Goal: Information Seeking & Learning: Learn about a topic

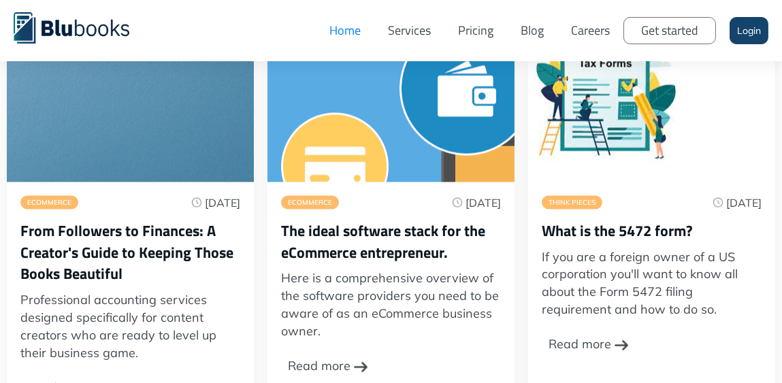
scroll to position [4041, 0]
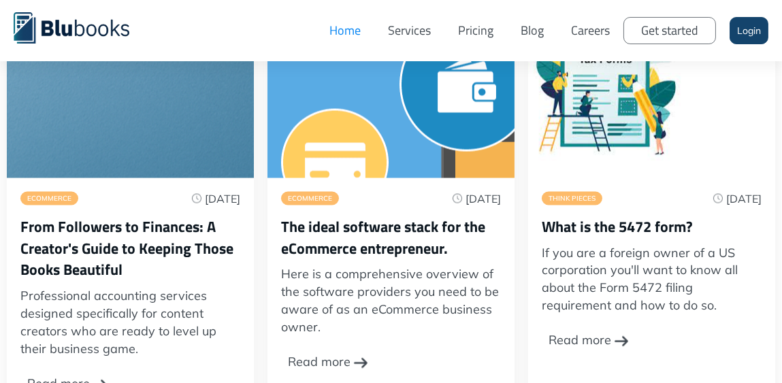
click at [337, 344] on div "Read more" at bounding box center [319, 362] width 63 height 37
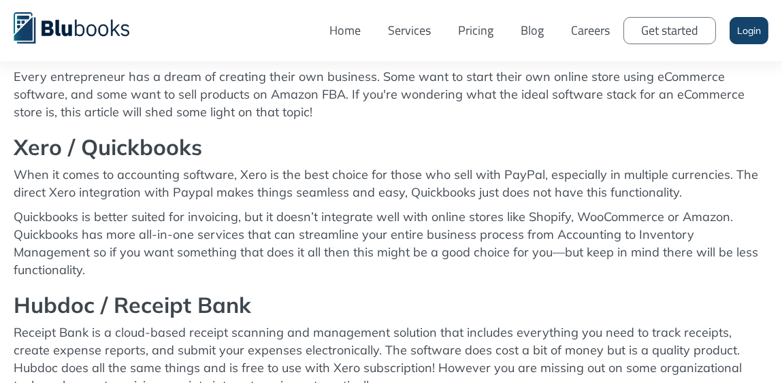
scroll to position [741, 0]
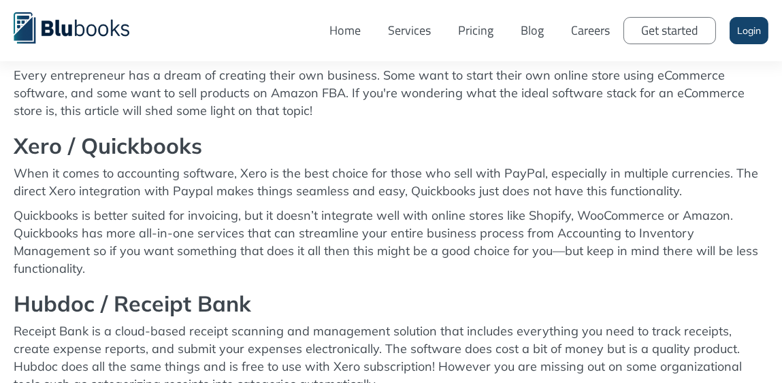
click at [604, 118] on p "Every entrepreneur has a dream of creating their own business. Some want to sta…" at bounding box center [391, 93] width 754 height 53
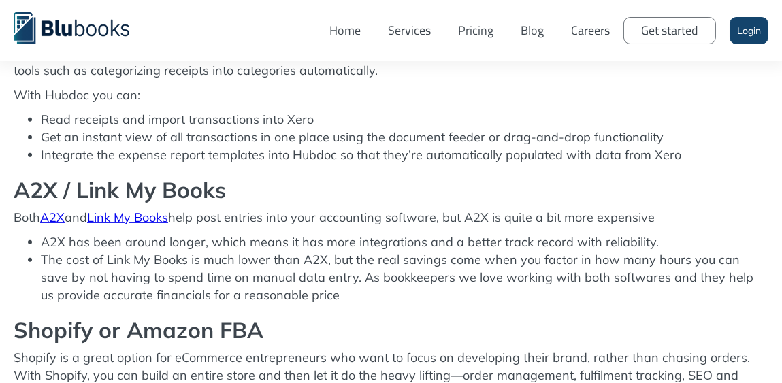
scroll to position [1056, 0]
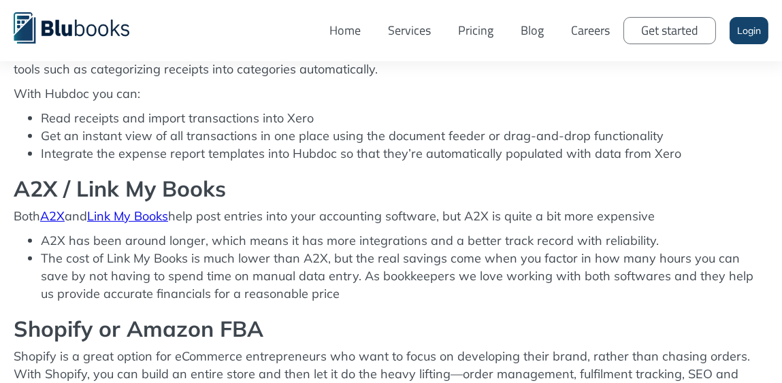
click at [503, 316] on h2 "Shopify or Amazon FBA" at bounding box center [391, 328] width 754 height 24
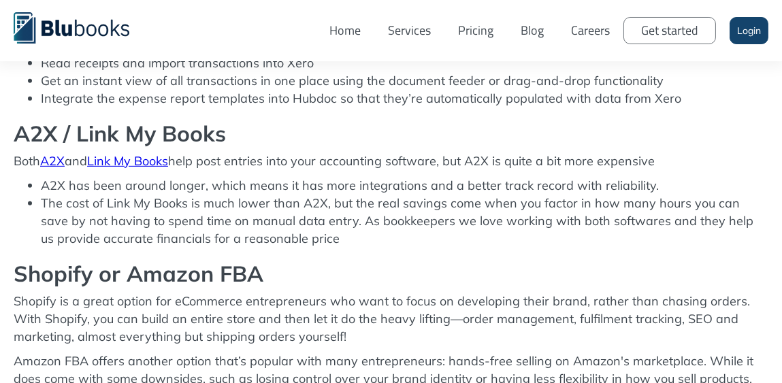
scroll to position [1111, 0]
drag, startPoint x: 107, startPoint y: 186, endPoint x: 186, endPoint y: 189, distance: 79.0
click at [186, 195] on li "The cost of Link My Books is much lower than A2X, but the real savings come whe…" at bounding box center [404, 221] width 727 height 53
copy li "Link My Books"
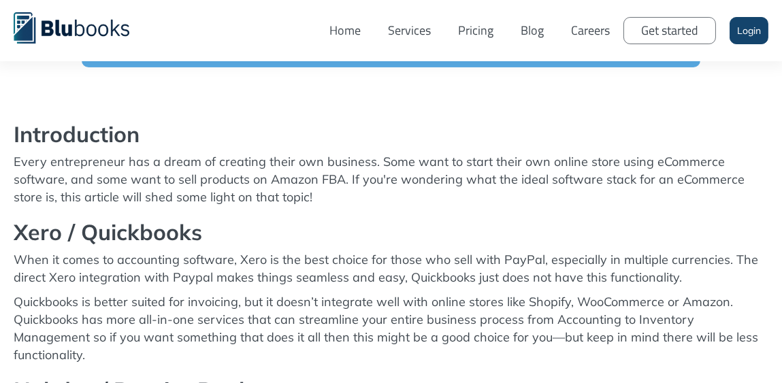
scroll to position [655, 0]
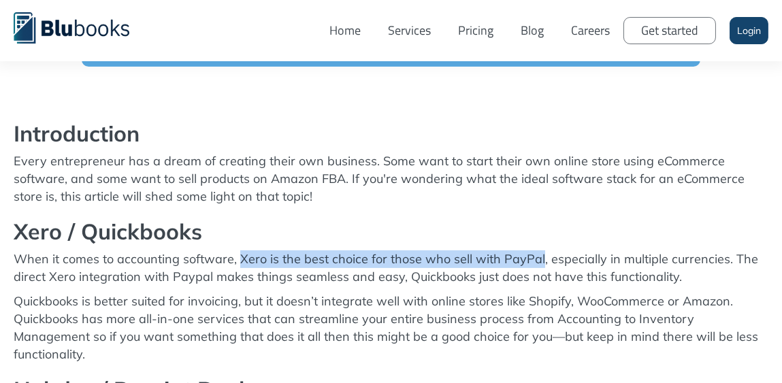
drag, startPoint x: 239, startPoint y: 259, endPoint x: 535, endPoint y: 252, distance: 295.3
click at [535, 252] on p "When it comes to accounting software, Xero is the best choice for those who sel…" at bounding box center [391, 267] width 754 height 35
copy p "Xero is the best choice for those who sell with PayPal"
click at [588, 32] on link "Careers" at bounding box center [590, 30] width 66 height 41
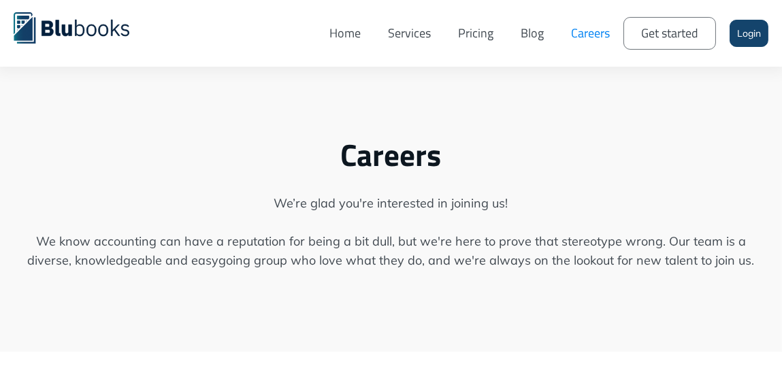
click at [527, 34] on link "Blog" at bounding box center [532, 33] width 50 height 46
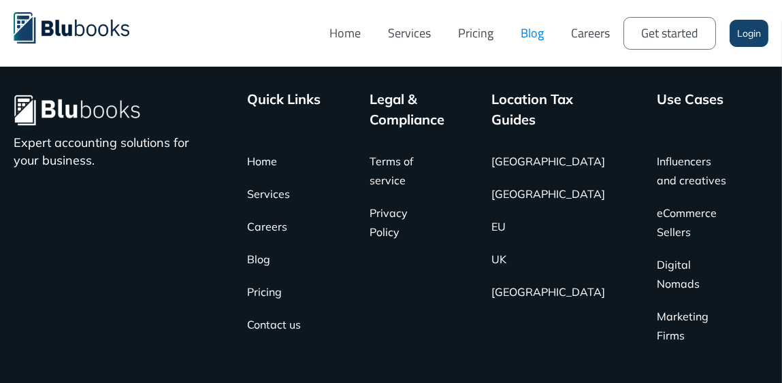
scroll to position [861, 0]
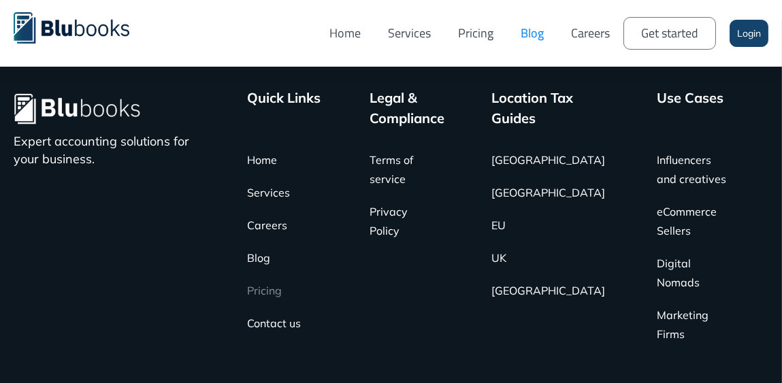
click at [278, 292] on link "Pricing" at bounding box center [264, 290] width 35 height 33
